Goal: Communication & Community: Answer question/provide support

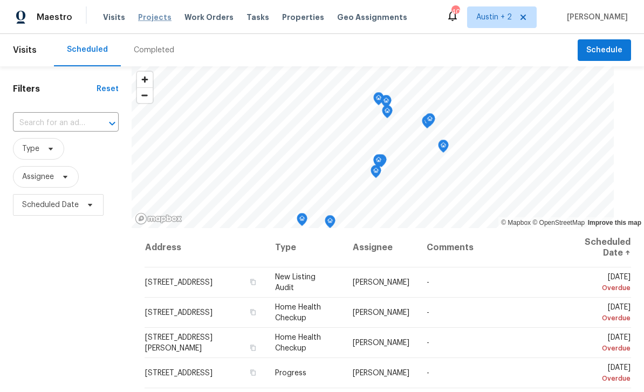
click at [143, 15] on span "Projects" at bounding box center [154, 17] width 33 height 11
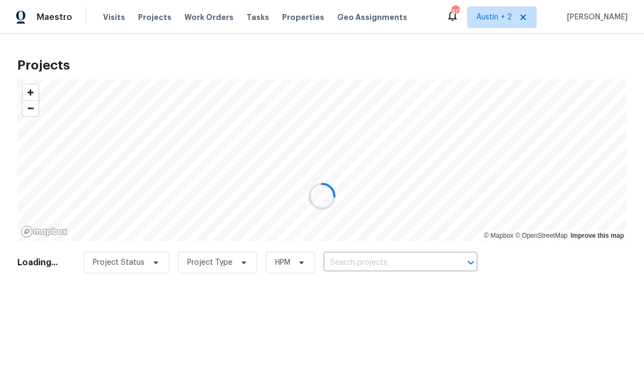
click at [412, 264] on div at bounding box center [322, 196] width 644 height 392
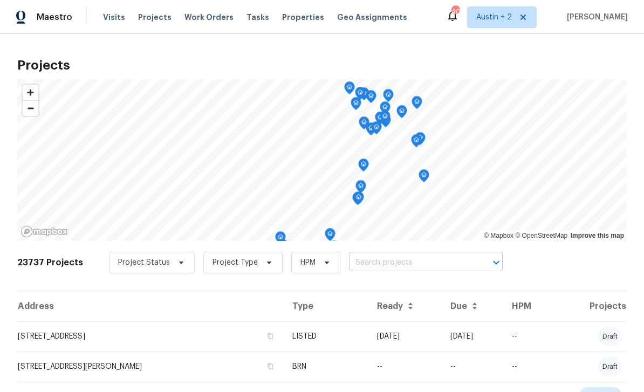
click at [391, 265] on input "text" at bounding box center [410, 262] width 123 height 17
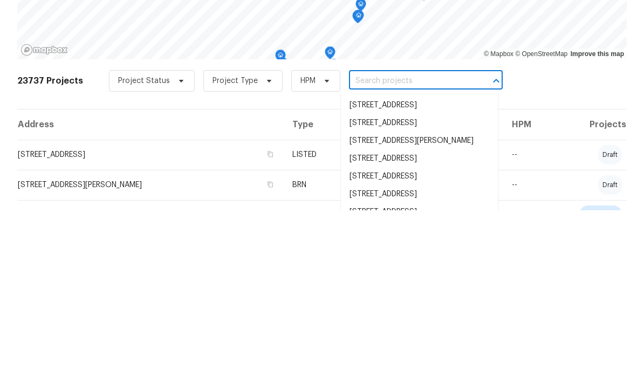
click at [373, 254] on input "text" at bounding box center [410, 262] width 123 height 17
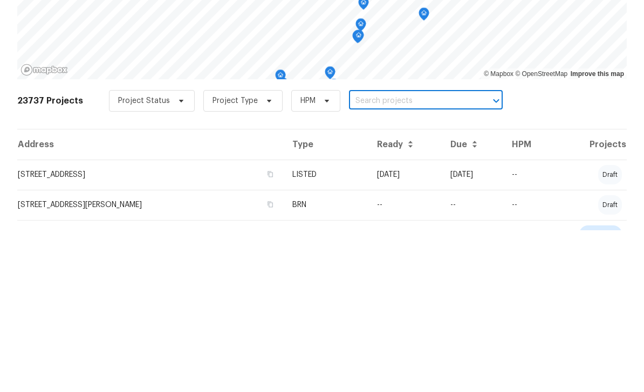
click at [366, 254] on input "text" at bounding box center [410, 262] width 123 height 17
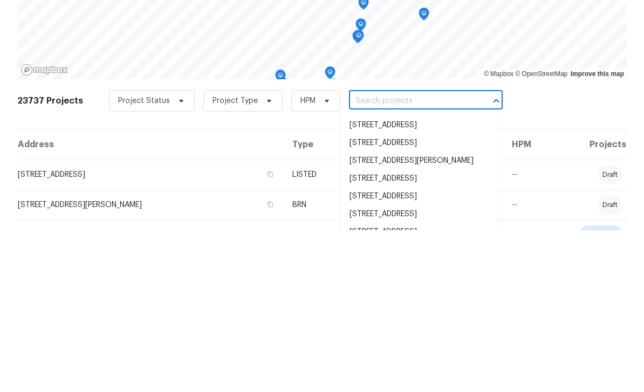
paste input "[STREET_ADDRESS]"
type input "[STREET_ADDRESS]"
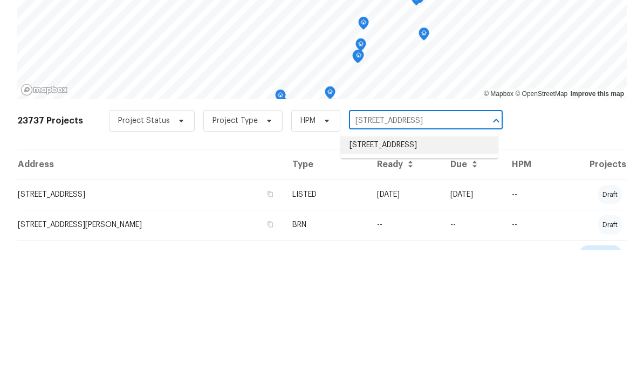
click at [432, 278] on li "[STREET_ADDRESS]" at bounding box center [419, 287] width 157 height 18
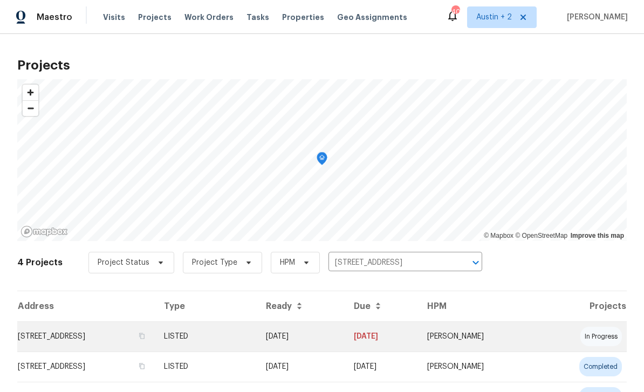
click at [124, 330] on td "[STREET_ADDRESS]" at bounding box center [86, 336] width 138 height 30
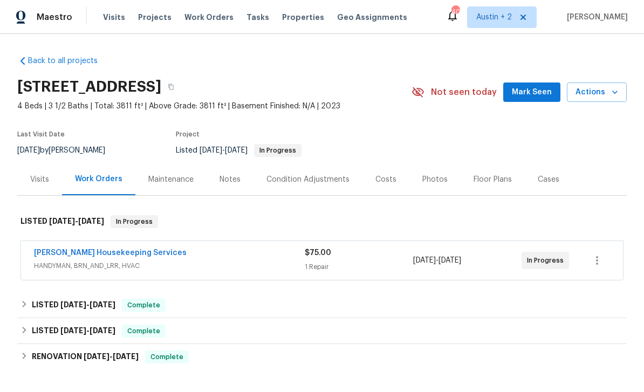
click at [528, 91] on span "Mark Seen" at bounding box center [532, 92] width 40 height 13
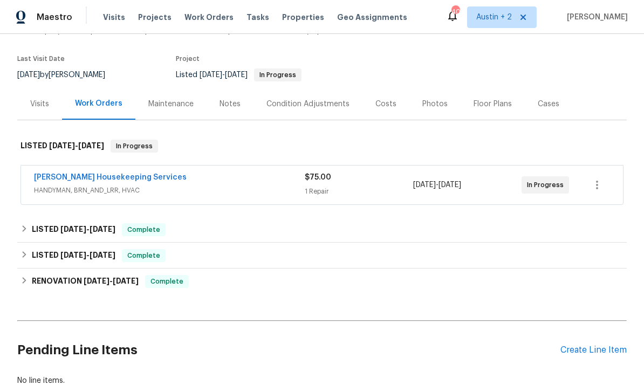
scroll to position [74, 0]
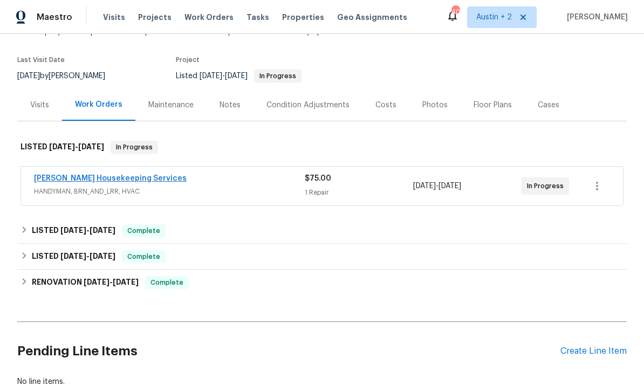
click at [71, 176] on link "[PERSON_NAME] Housekeeping Services" at bounding box center [110, 179] width 153 height 8
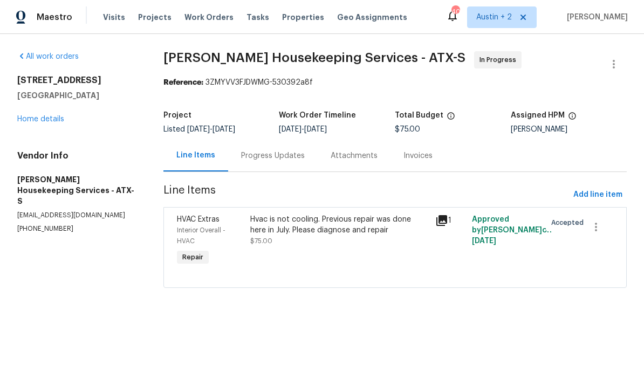
click at [272, 149] on div "Progress Updates" at bounding box center [272, 156] width 89 height 32
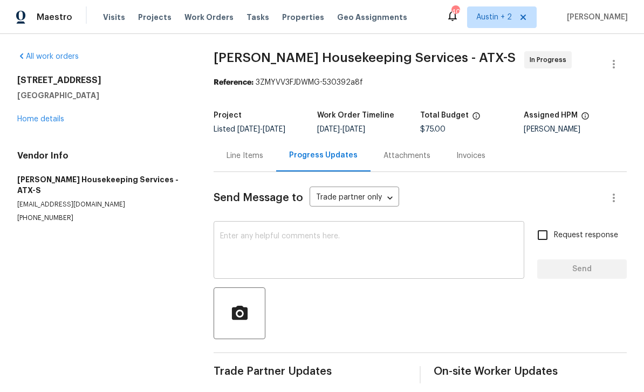
click at [360, 243] on textarea at bounding box center [369, 251] width 298 height 38
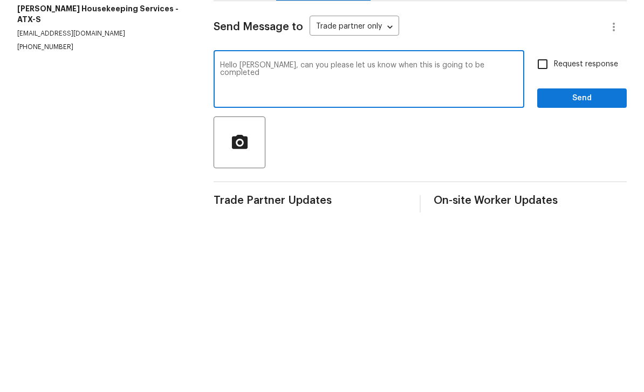
click at [499, 232] on textarea "Hello [PERSON_NAME], can you please let us know when this is going to be comple…" at bounding box center [369, 251] width 298 height 38
type textarea "Hello [PERSON_NAME], can you please let us know when this is going to be comple…"
click at [553, 224] on input "Request response" at bounding box center [542, 235] width 23 height 23
checkbox input "true"
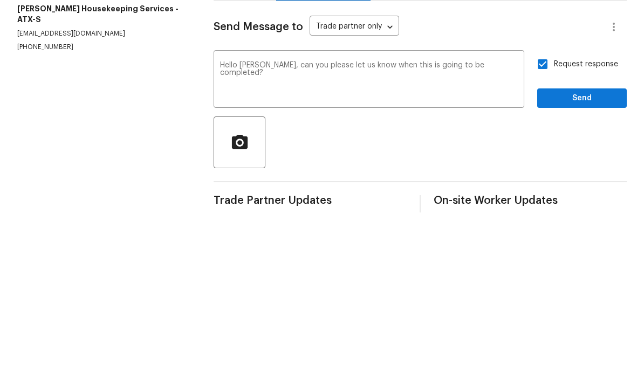
scroll to position [9, 0]
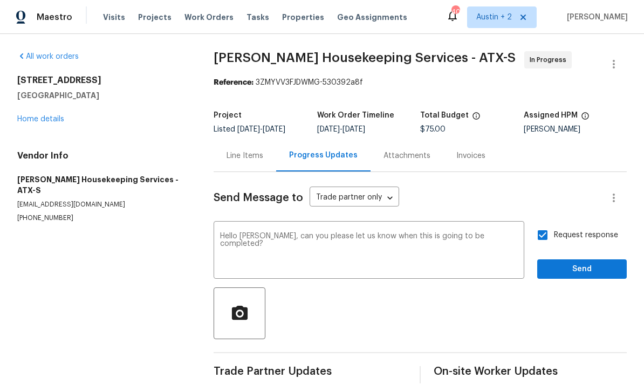
click at [586, 243] on div "Request response Send" at bounding box center [581, 251] width 89 height 55
click at [590, 265] on span "Send" at bounding box center [582, 269] width 72 height 13
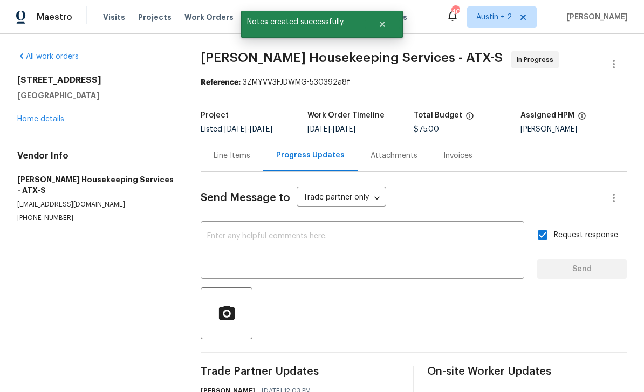
click at [36, 115] on link "Home details" at bounding box center [40, 119] width 47 height 8
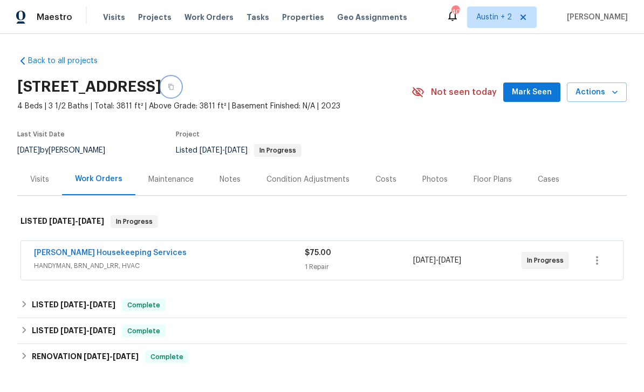
click at [181, 83] on button "button" at bounding box center [170, 86] width 19 height 19
click at [174, 84] on icon "button" at bounding box center [171, 87] width 6 height 6
click at [519, 86] on span "Mark Seen" at bounding box center [532, 92] width 40 height 13
